Goal: Check status: Check status

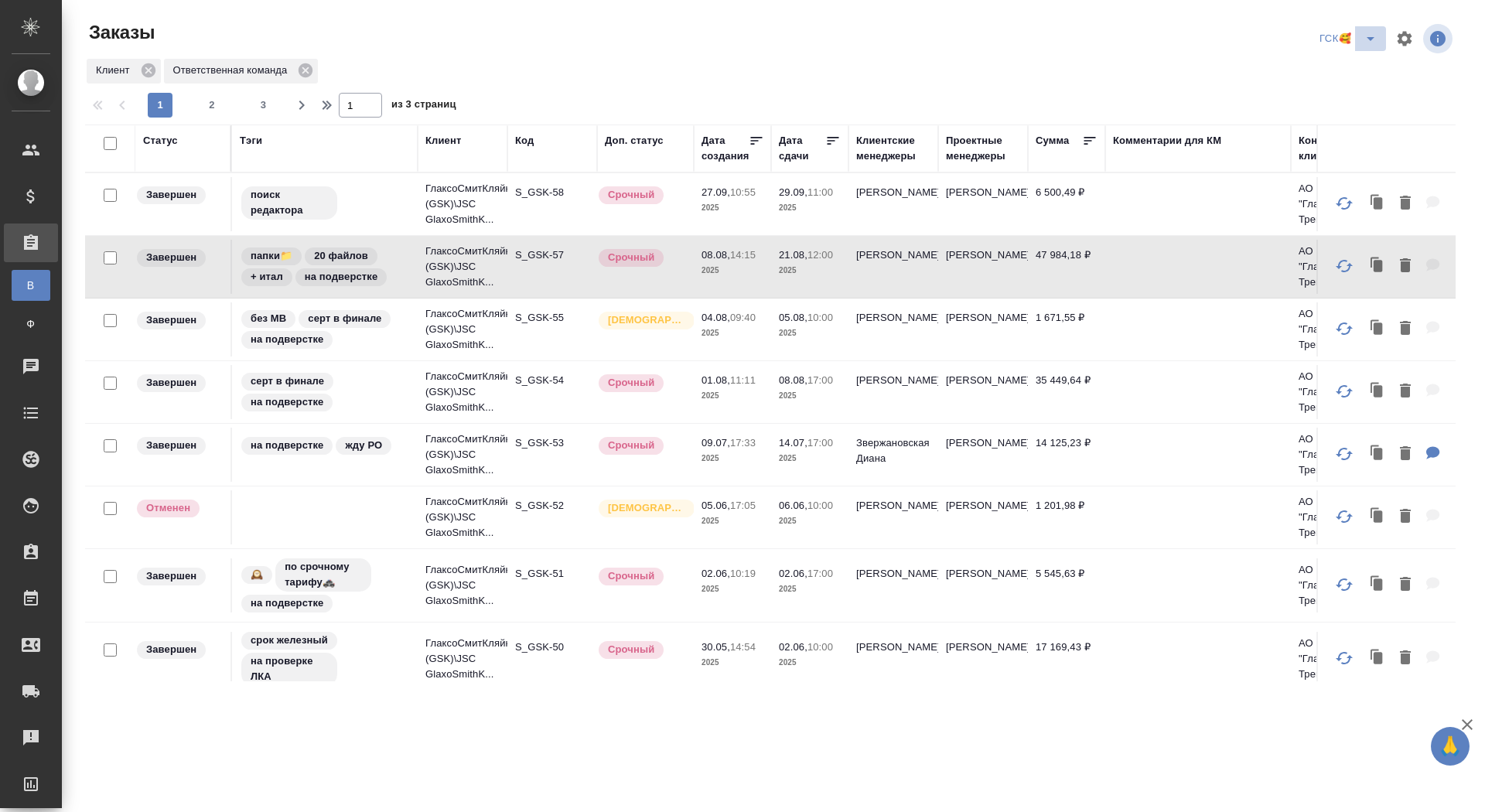
click at [1359, 39] on span "split button" at bounding box center [1370, 38] width 23 height 18
click at [1336, 88] on li "sanofi" at bounding box center [1351, 94] width 82 height 25
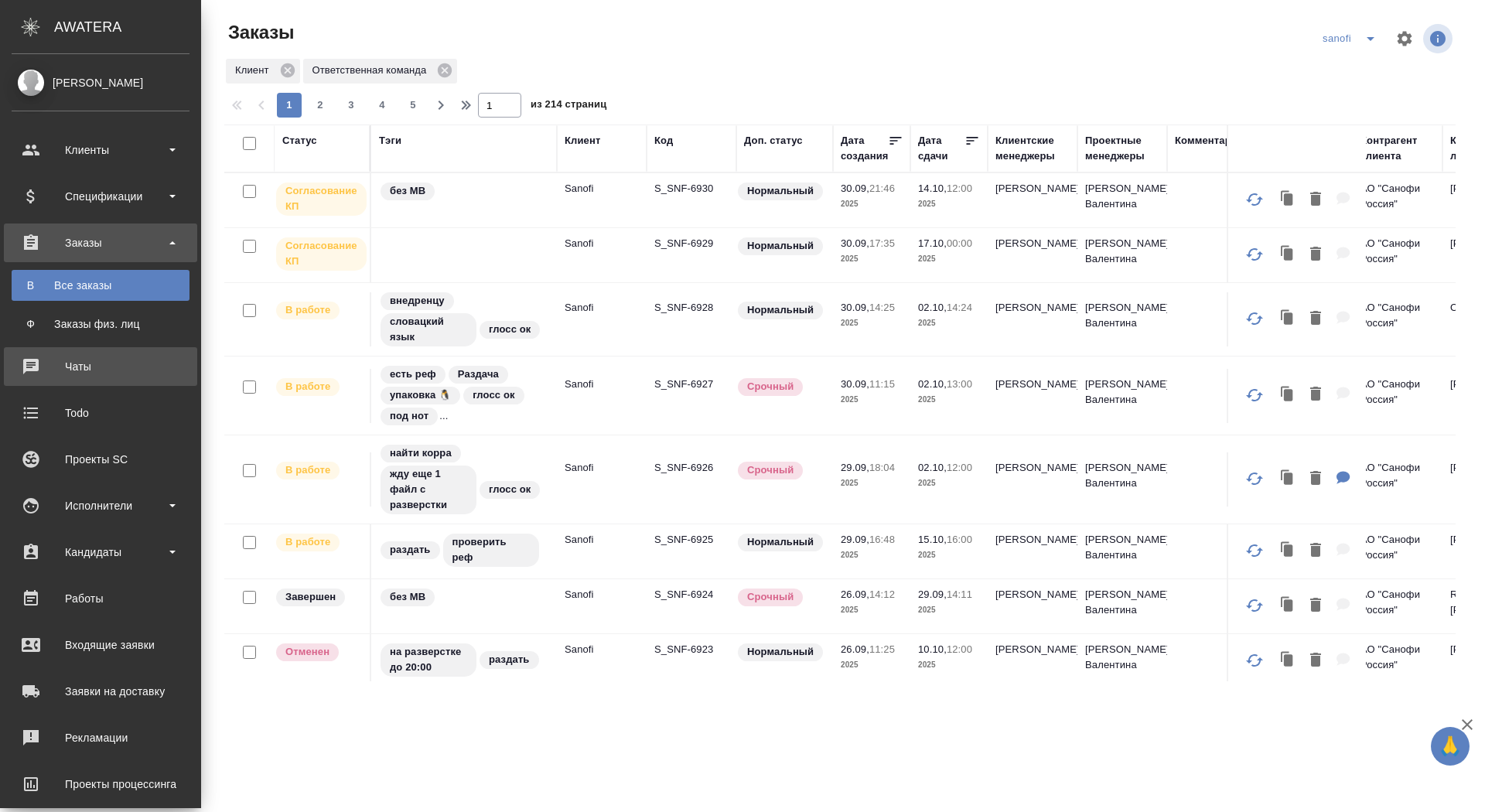
click at [33, 372] on div "Чаты" at bounding box center [101, 366] width 178 height 23
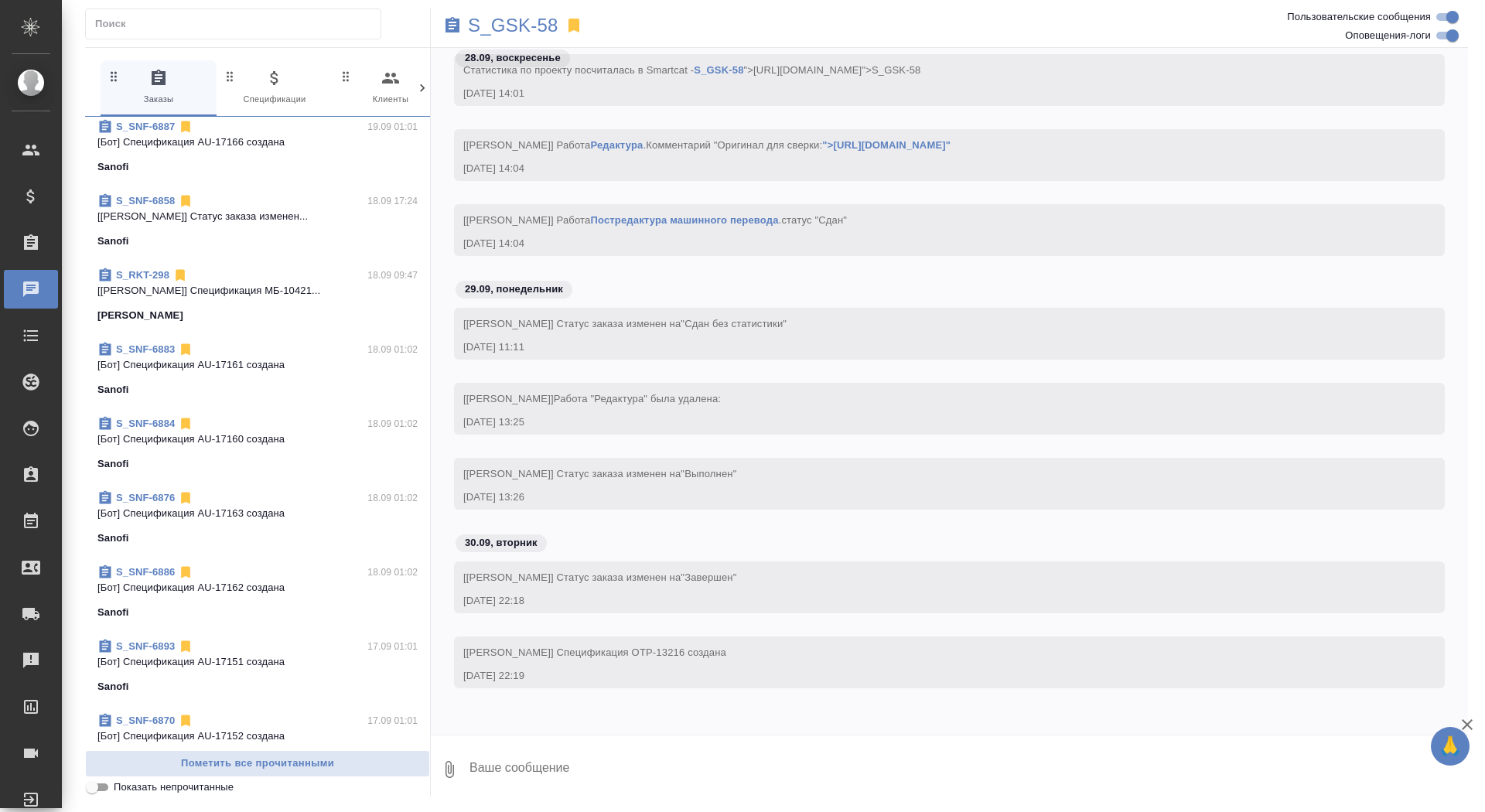
scroll to position [3580, 0]
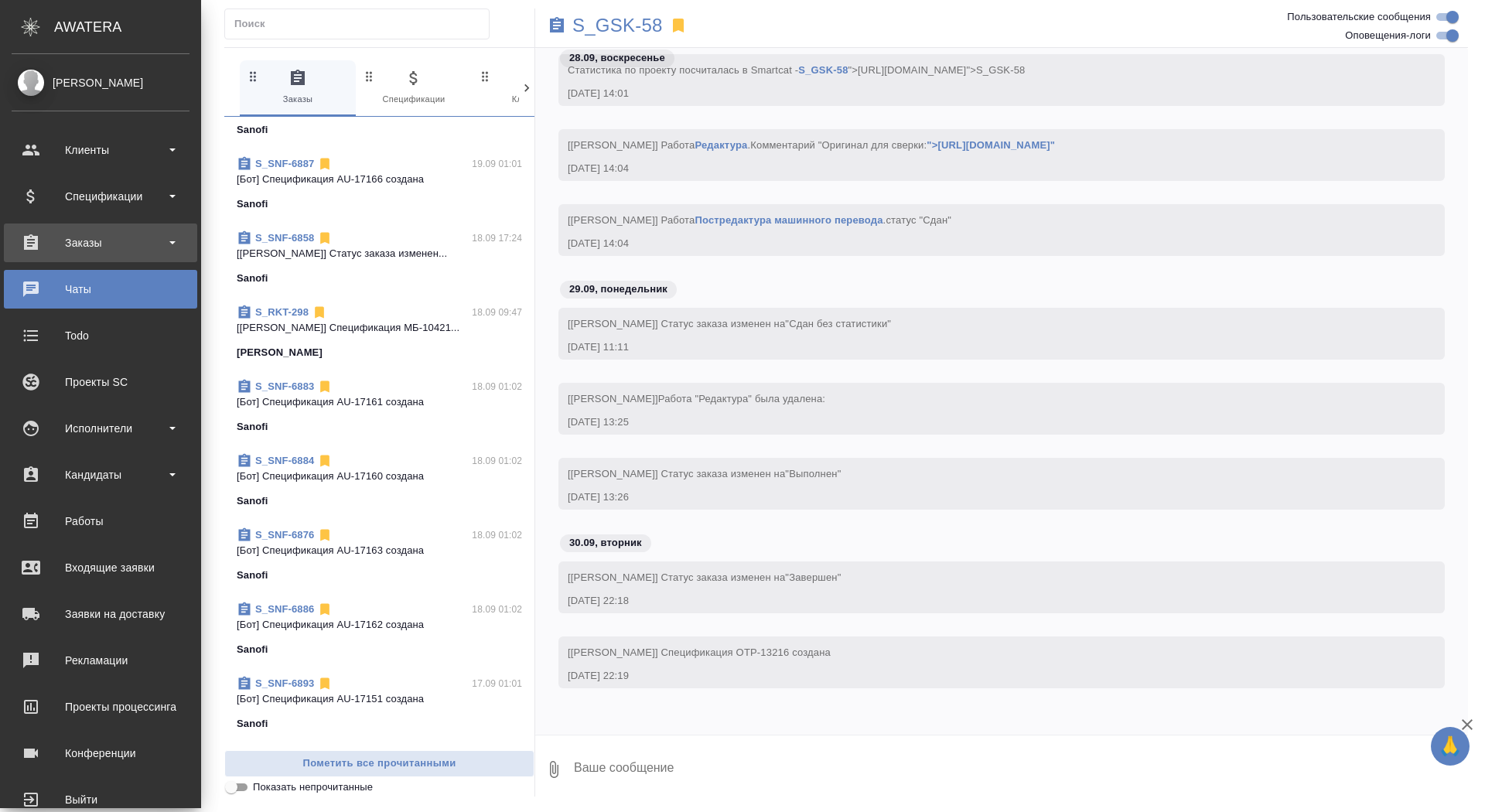
click at [51, 245] on div "Заказы" at bounding box center [101, 242] width 178 height 23
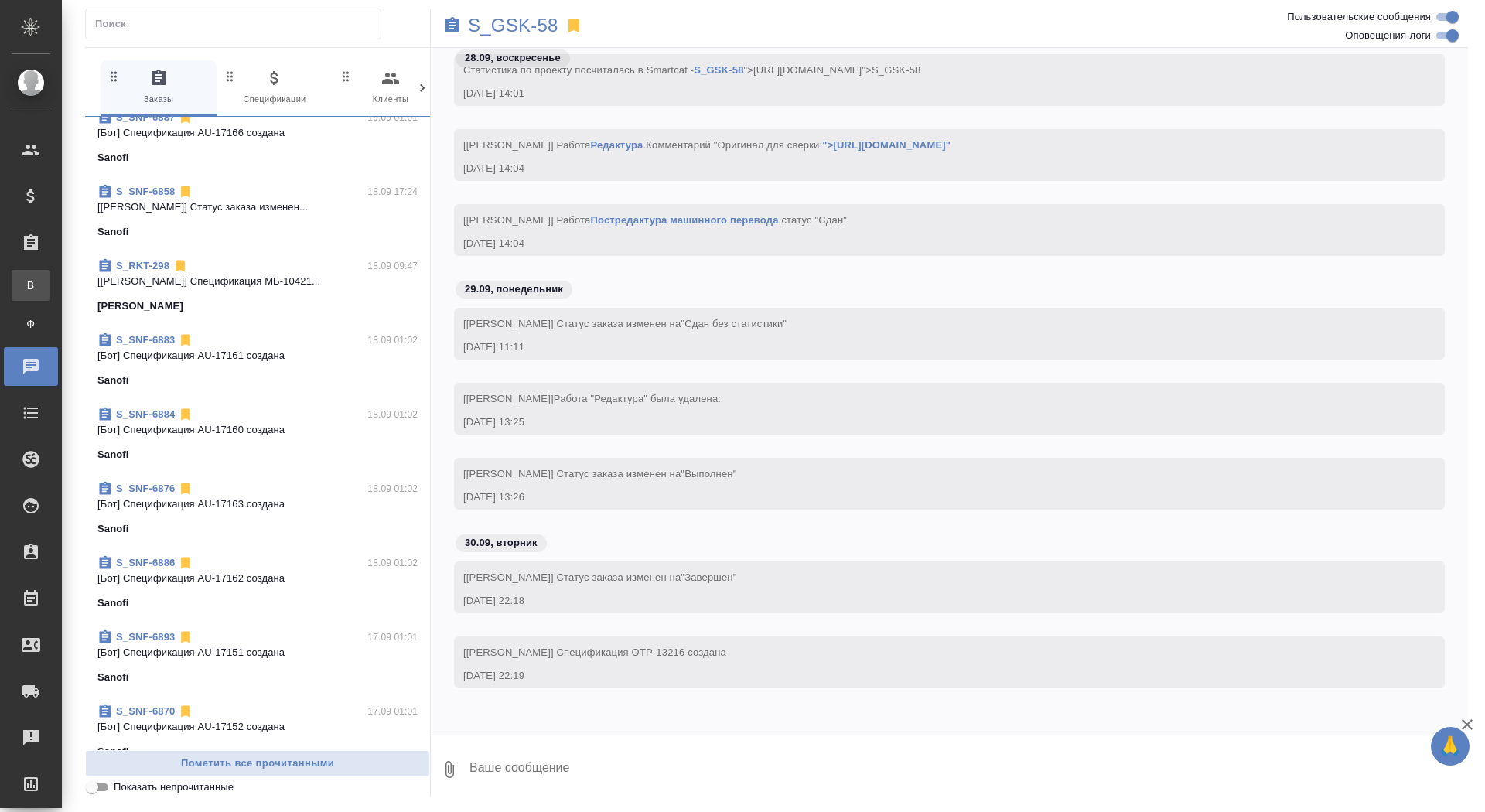
click at [50, 277] on link "В Все заказы" at bounding box center [31, 285] width 38 height 31
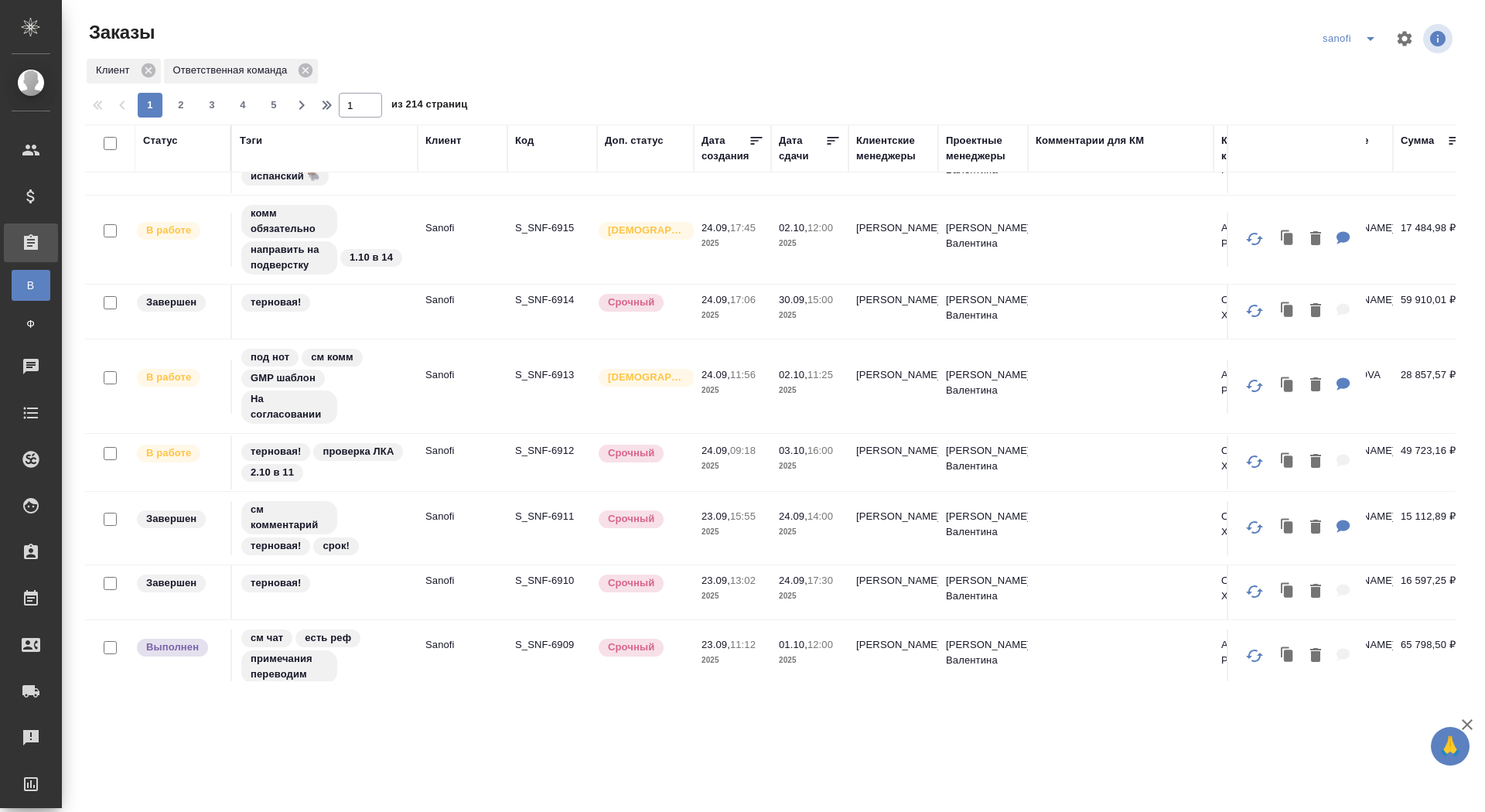
scroll to position [1101, 0]
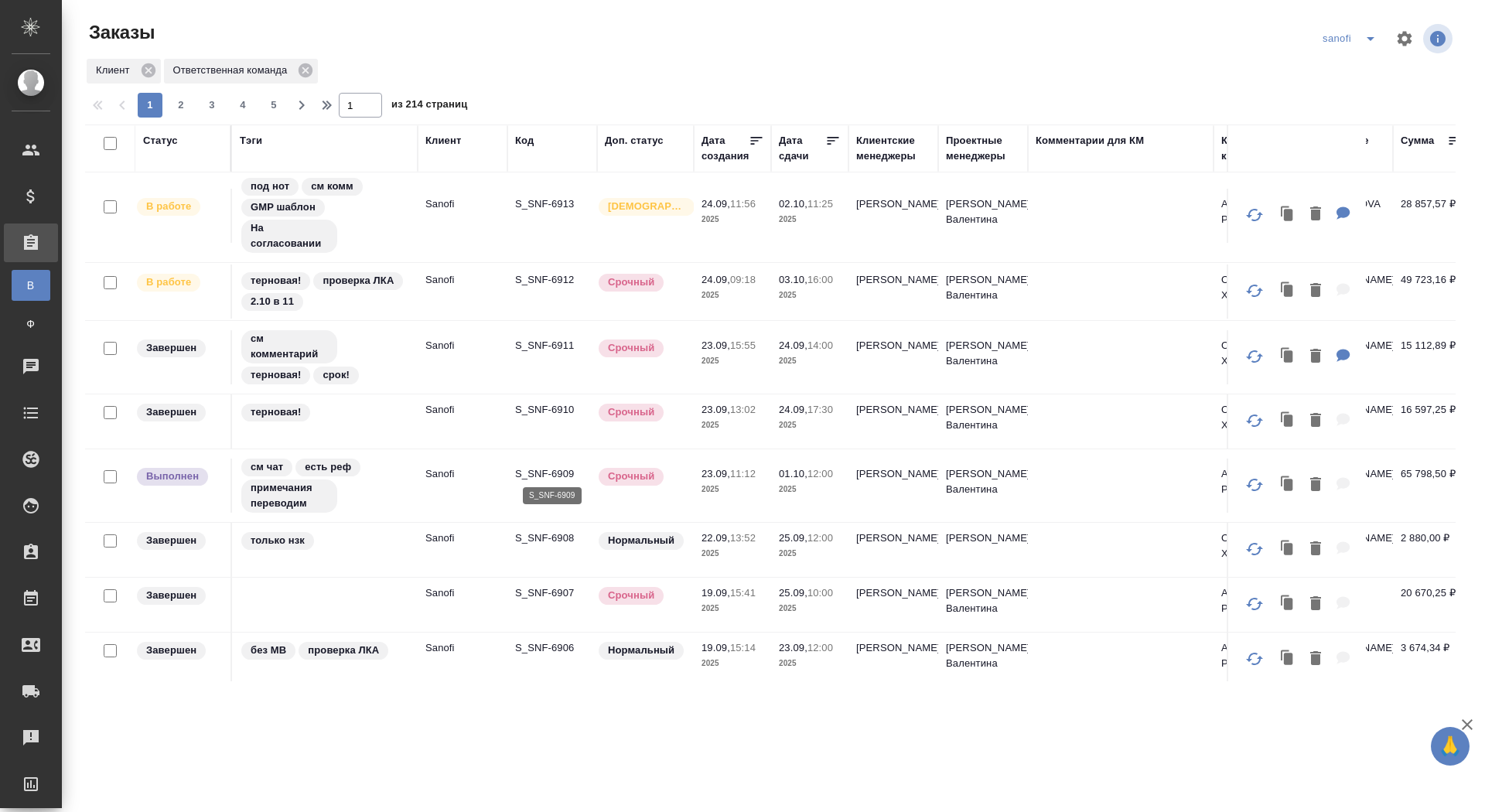
click at [530, 470] on p "S_SNF-6909" at bounding box center [552, 474] width 74 height 15
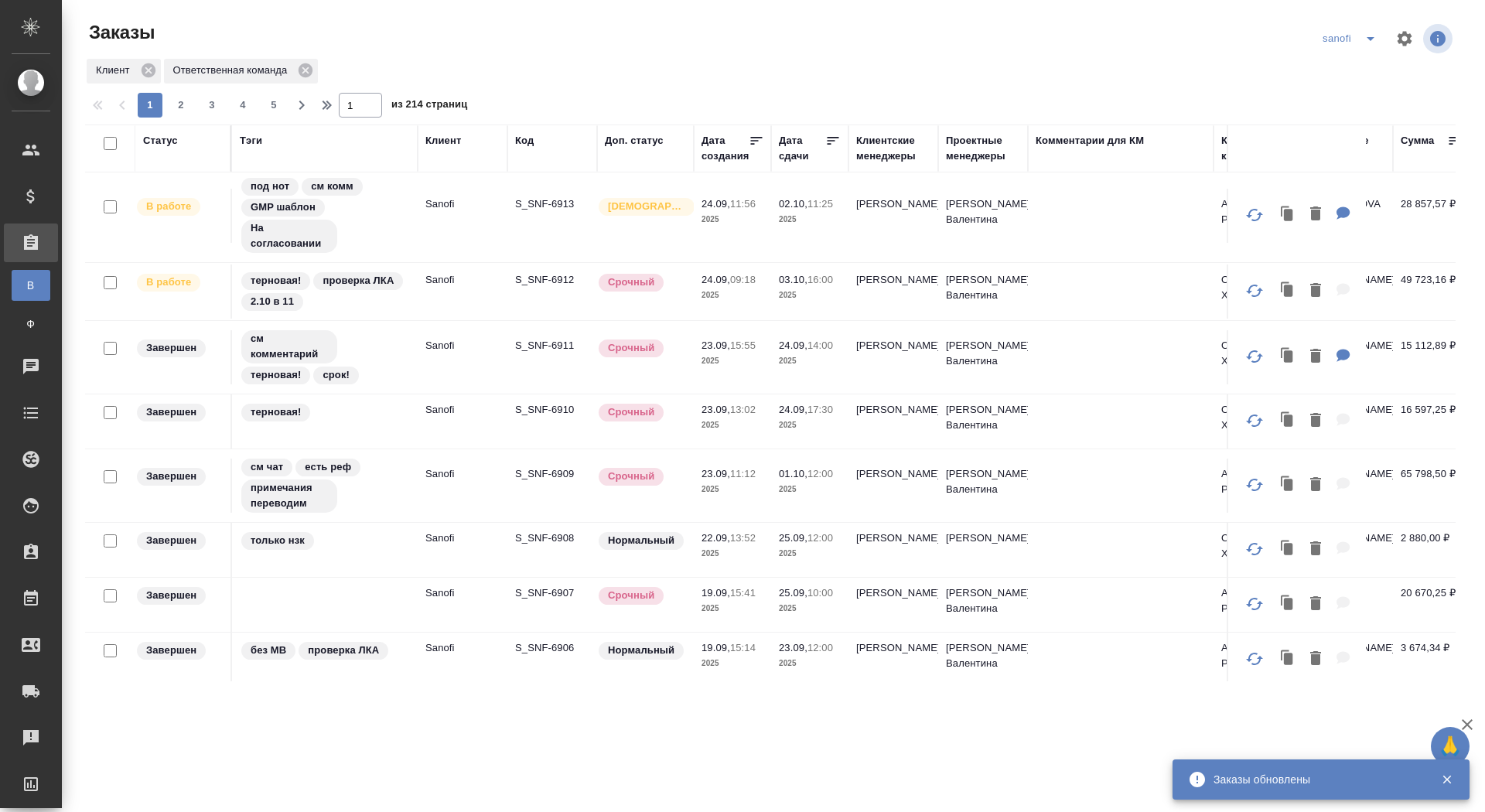
click at [169, 144] on div "Статус" at bounding box center [161, 140] width 35 height 15
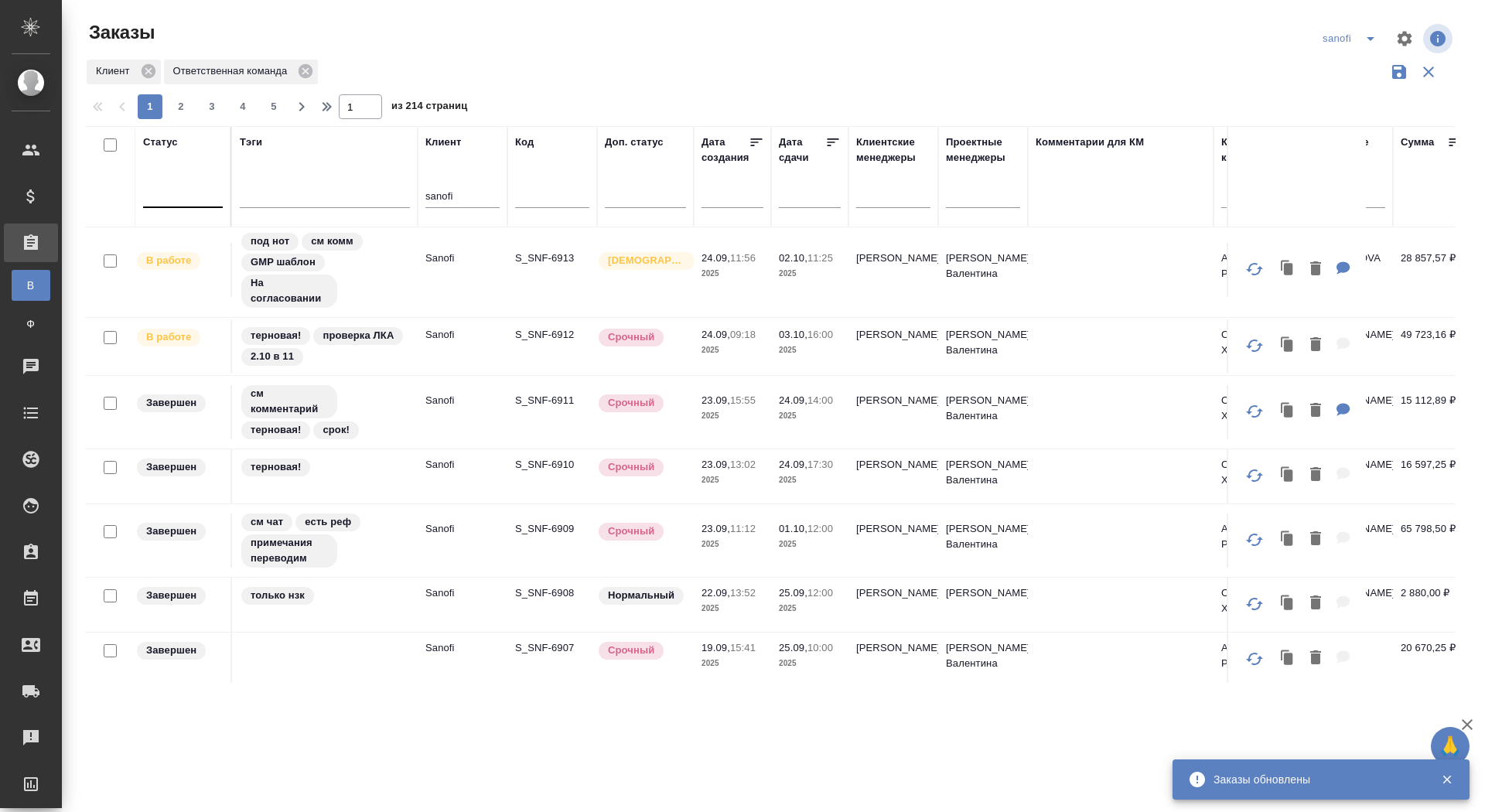
click at [170, 185] on div at bounding box center [183, 192] width 80 height 22
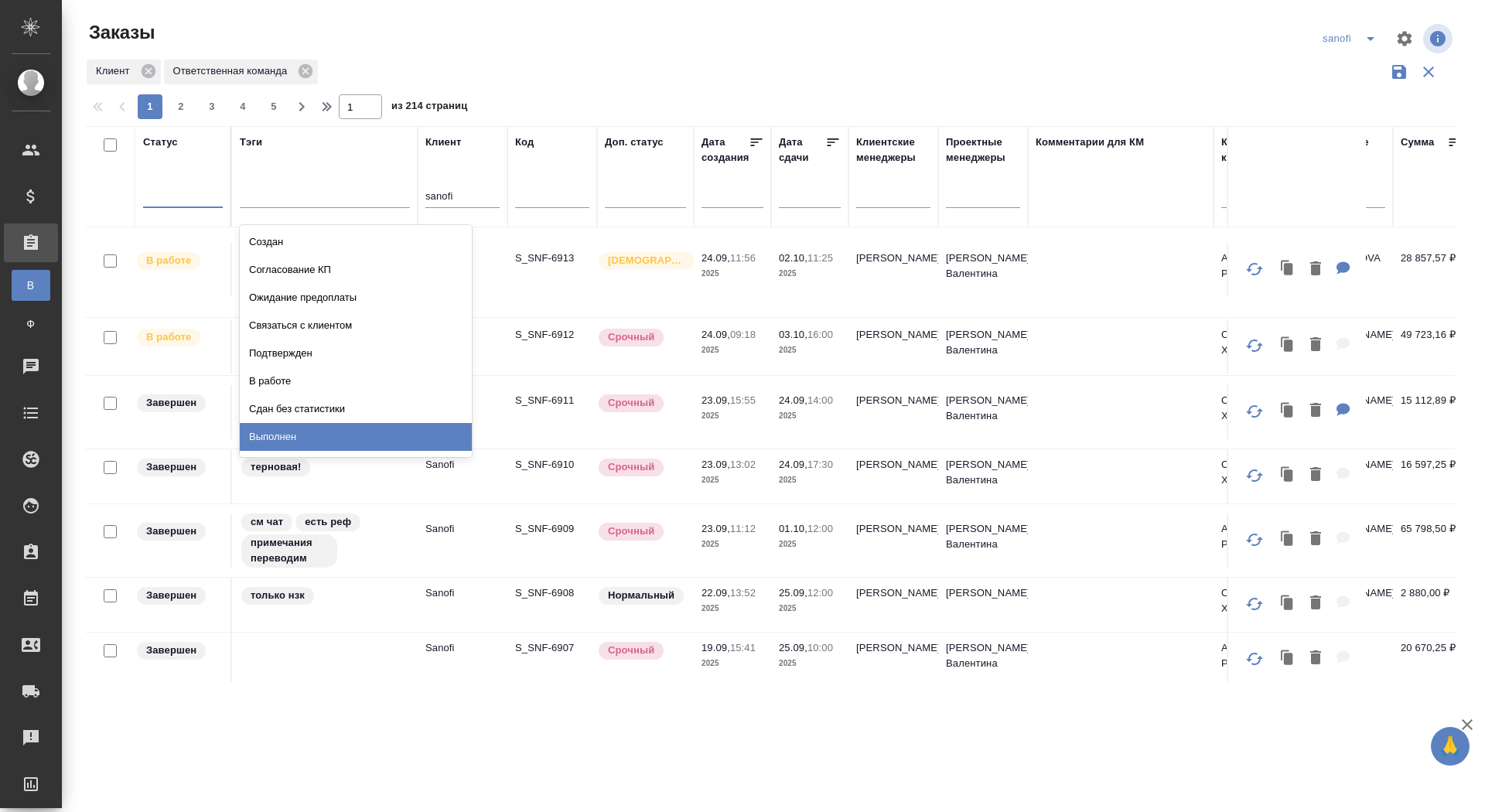
click at [344, 428] on div "Выполнен" at bounding box center [356, 436] width 232 height 28
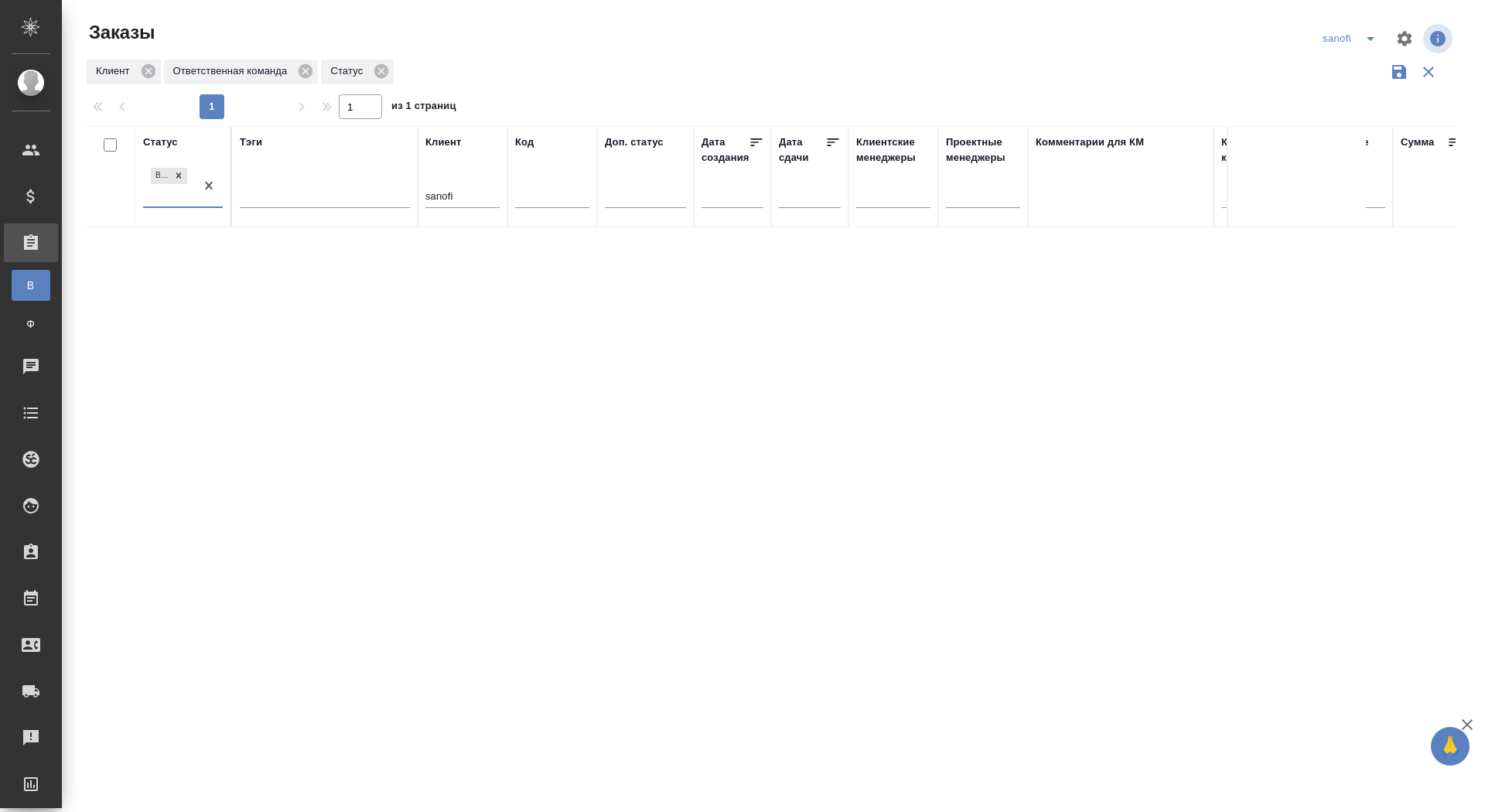
scroll to position [0, 0]
click at [181, 172] on icon at bounding box center [179, 176] width 11 height 11
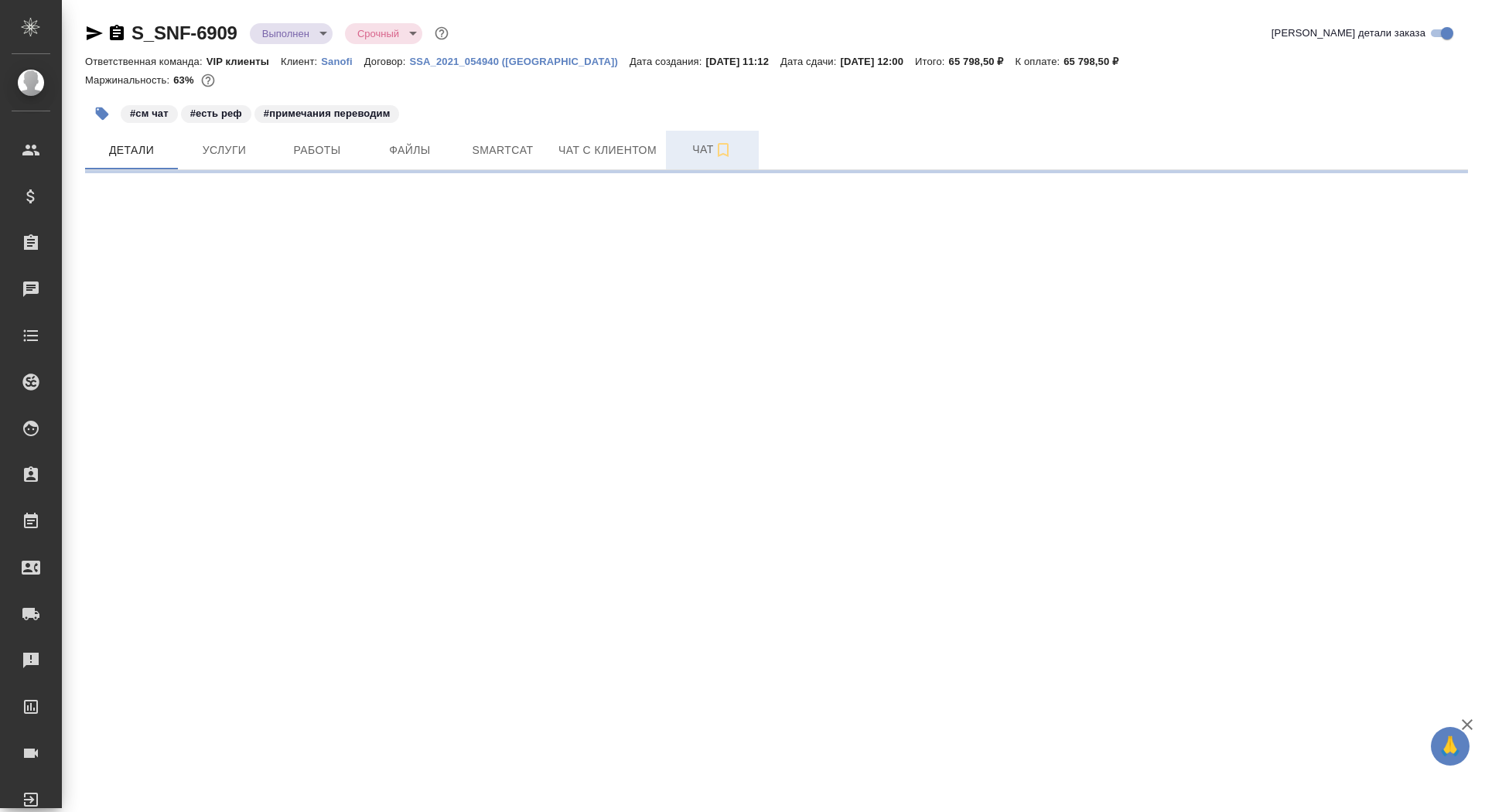
click at [675, 165] on button "Чат" at bounding box center [712, 150] width 93 height 38
select select "RU"
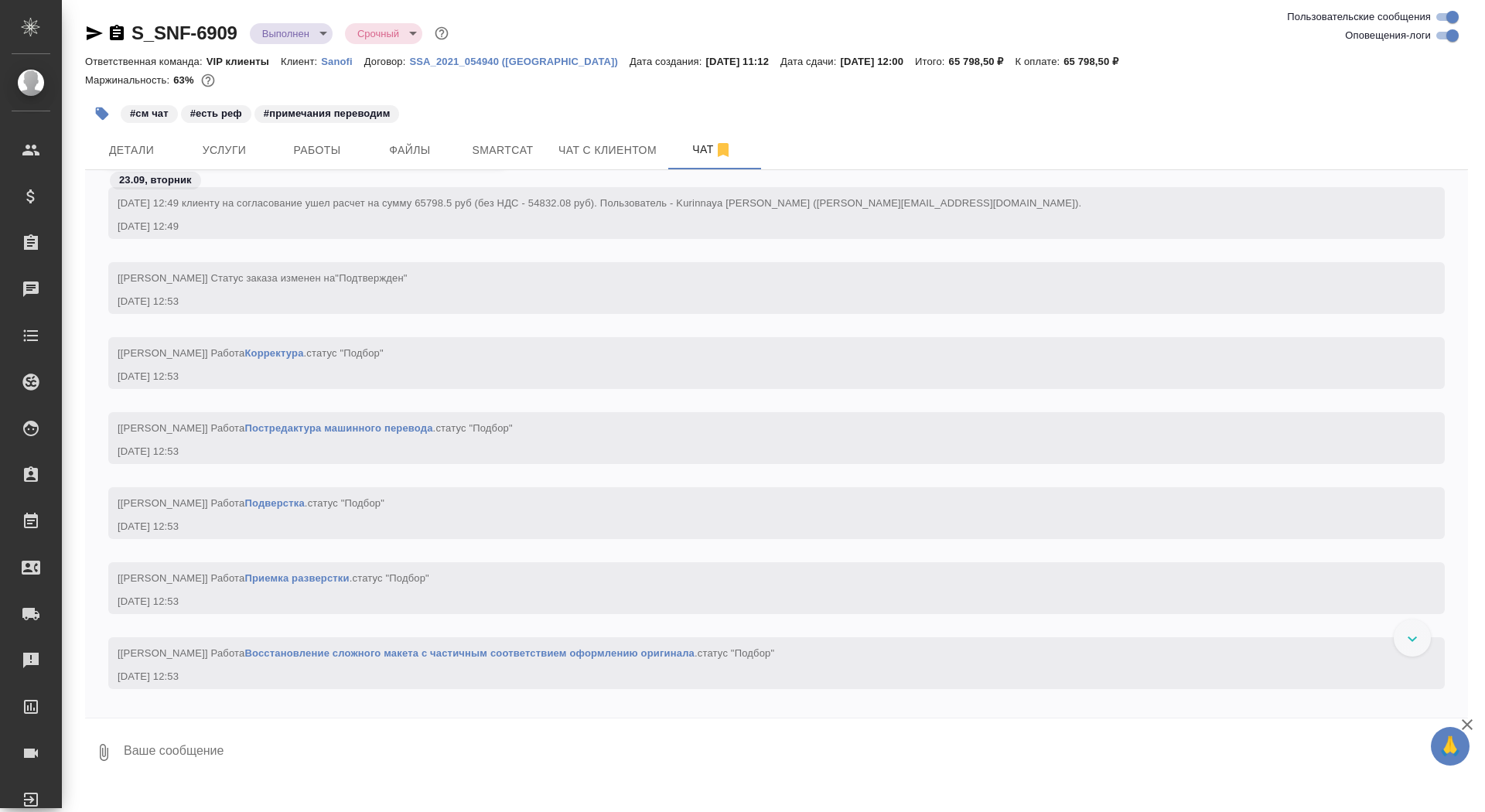
scroll to position [3087, 0]
click at [123, 31] on icon "button" at bounding box center [116, 32] width 14 height 15
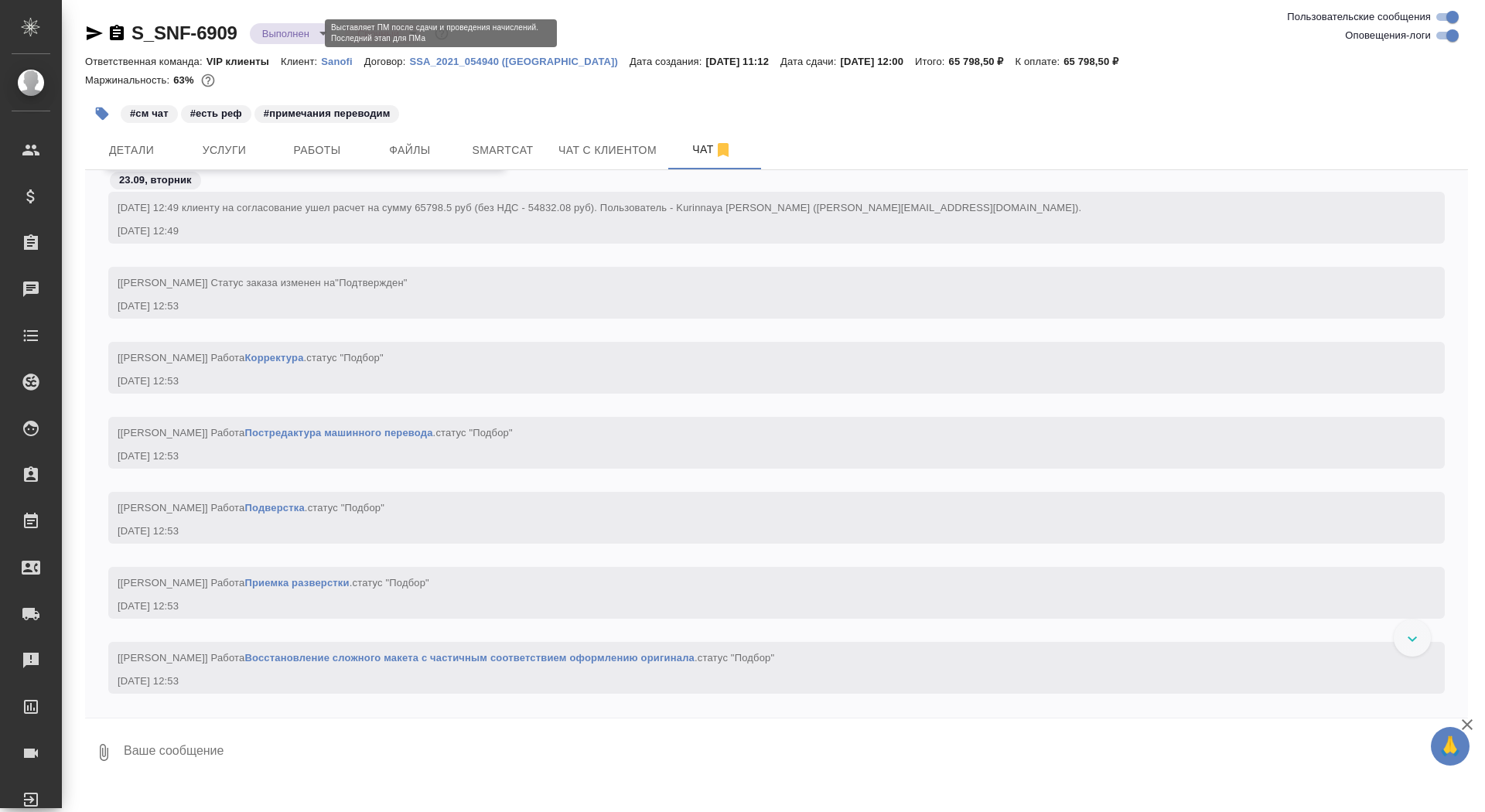
click at [301, 35] on body "🙏 .cls-1 fill:#fff; AWATERA Saydasheva Dilyara Клиенты Спецификации Заказы 0 Ча…" at bounding box center [742, 406] width 1485 height 812
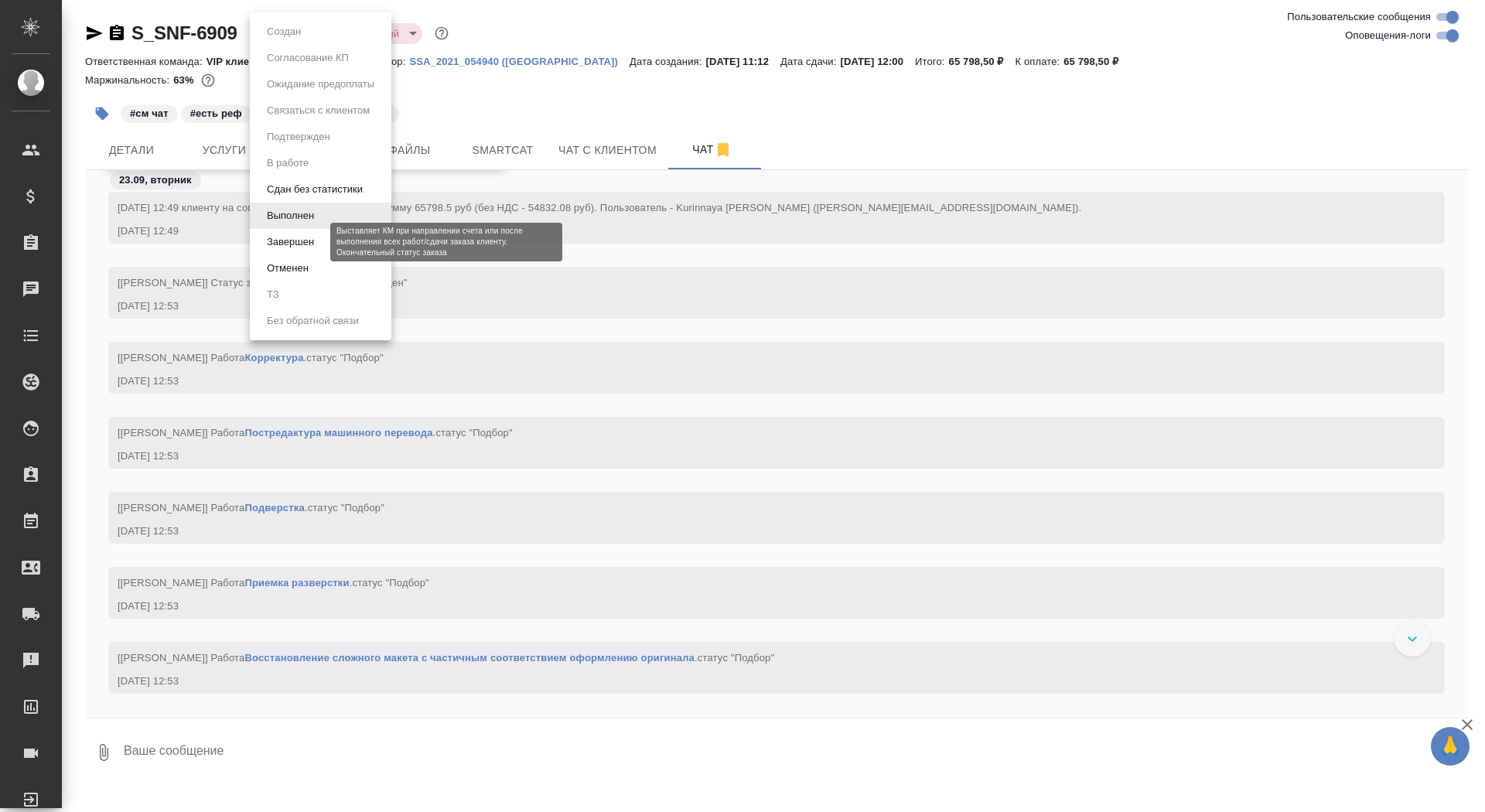
click at [297, 238] on button "Завершен" at bounding box center [290, 241] width 57 height 17
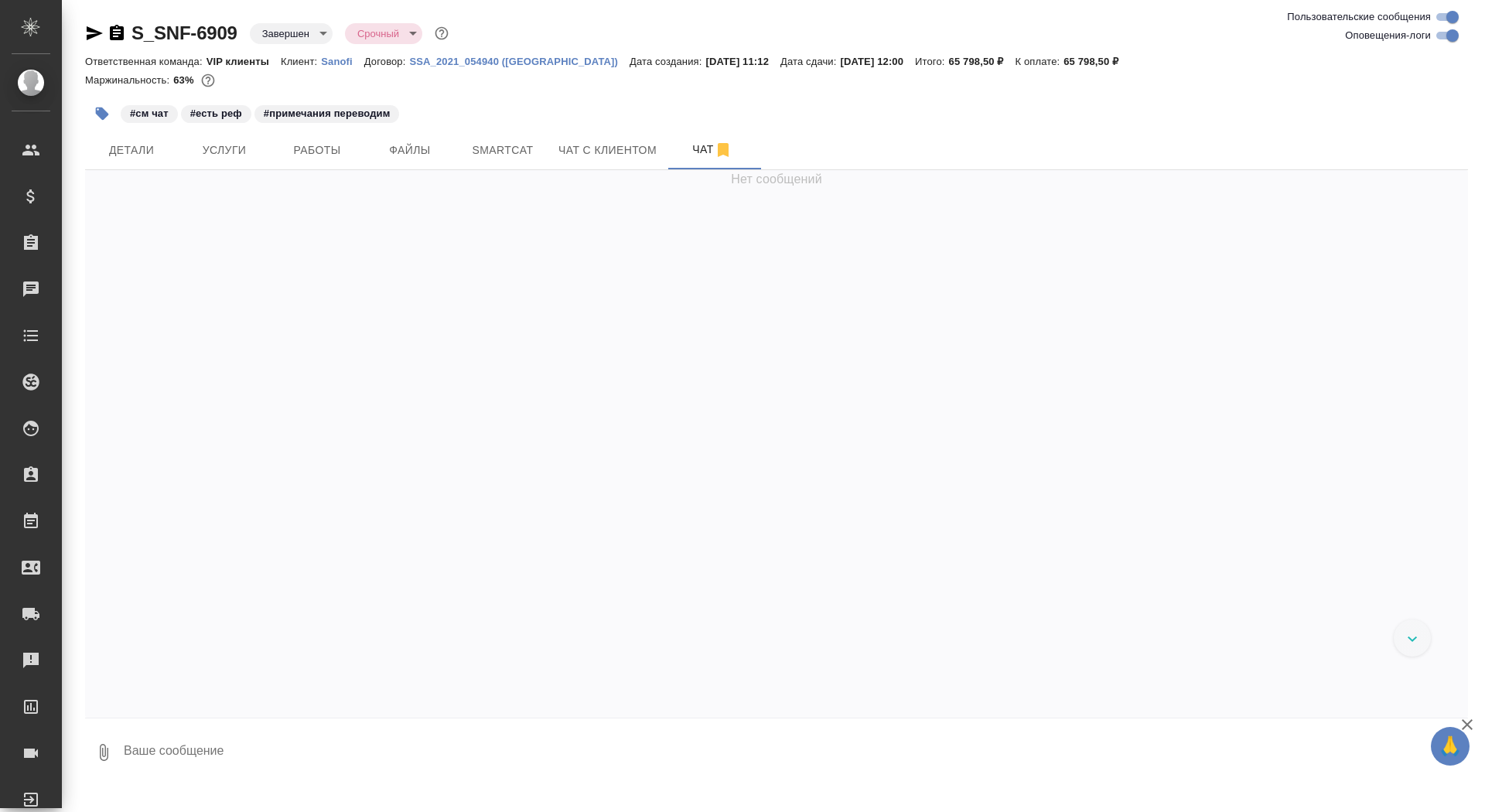
scroll to position [71077, 0]
